Goal: Transaction & Acquisition: Purchase product/service

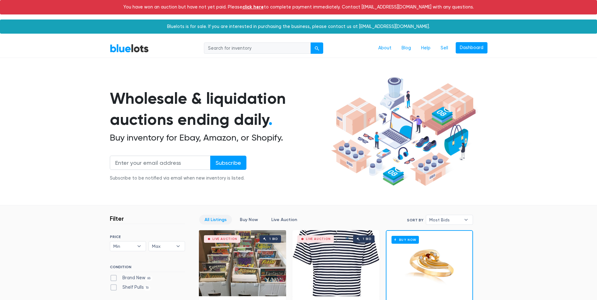
click at [128, 47] on link "BlueLots" at bounding box center [129, 48] width 39 height 9
click at [442, 49] on link "Sell" at bounding box center [445, 48] width 18 height 12
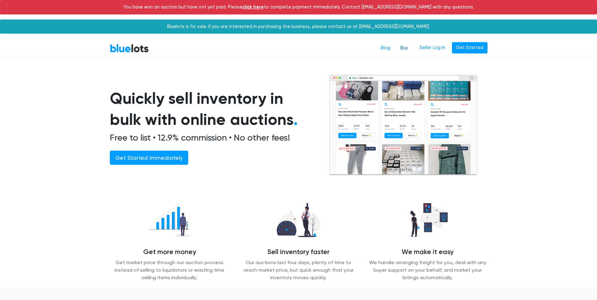
click at [409, 48] on link "Buy" at bounding box center [404, 48] width 18 height 12
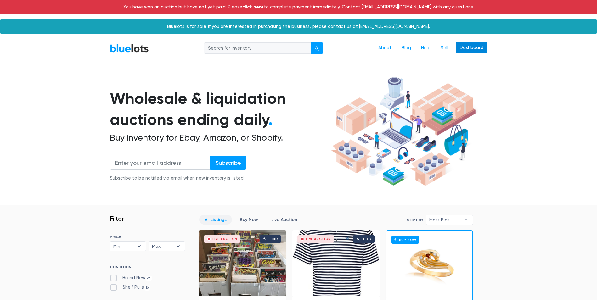
click at [484, 51] on link "Dashboard" at bounding box center [472, 47] width 32 height 11
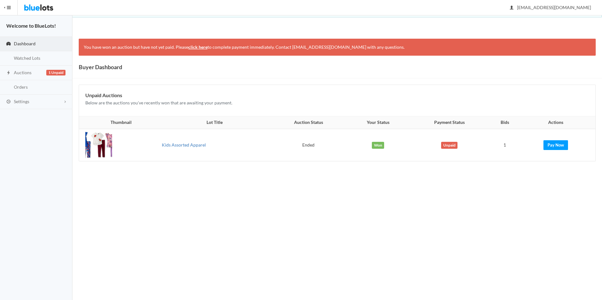
click at [178, 146] on link "Kids Assorted Apparel" at bounding box center [184, 144] width 44 height 5
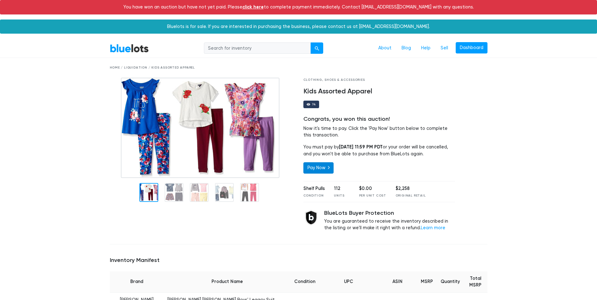
click at [315, 171] on link "Pay Now" at bounding box center [318, 167] width 30 height 11
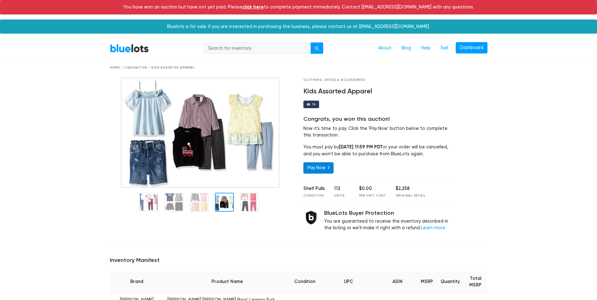
click at [321, 172] on link "Pay Now" at bounding box center [318, 167] width 30 height 11
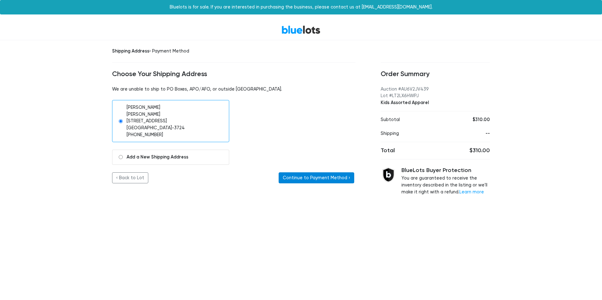
click at [334, 177] on button "Continue to Payment Method ›" at bounding box center [317, 177] width 76 height 11
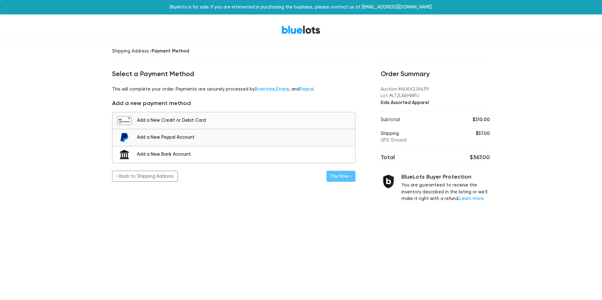
click at [208, 154] on div "Add a New Bank Account" at bounding box center [244, 154] width 215 height 7
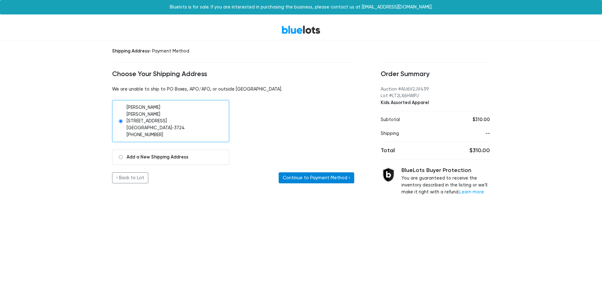
click at [325, 178] on button "Continue to Payment Method ›" at bounding box center [317, 177] width 76 height 11
